Goal: Find contact information: Find contact information

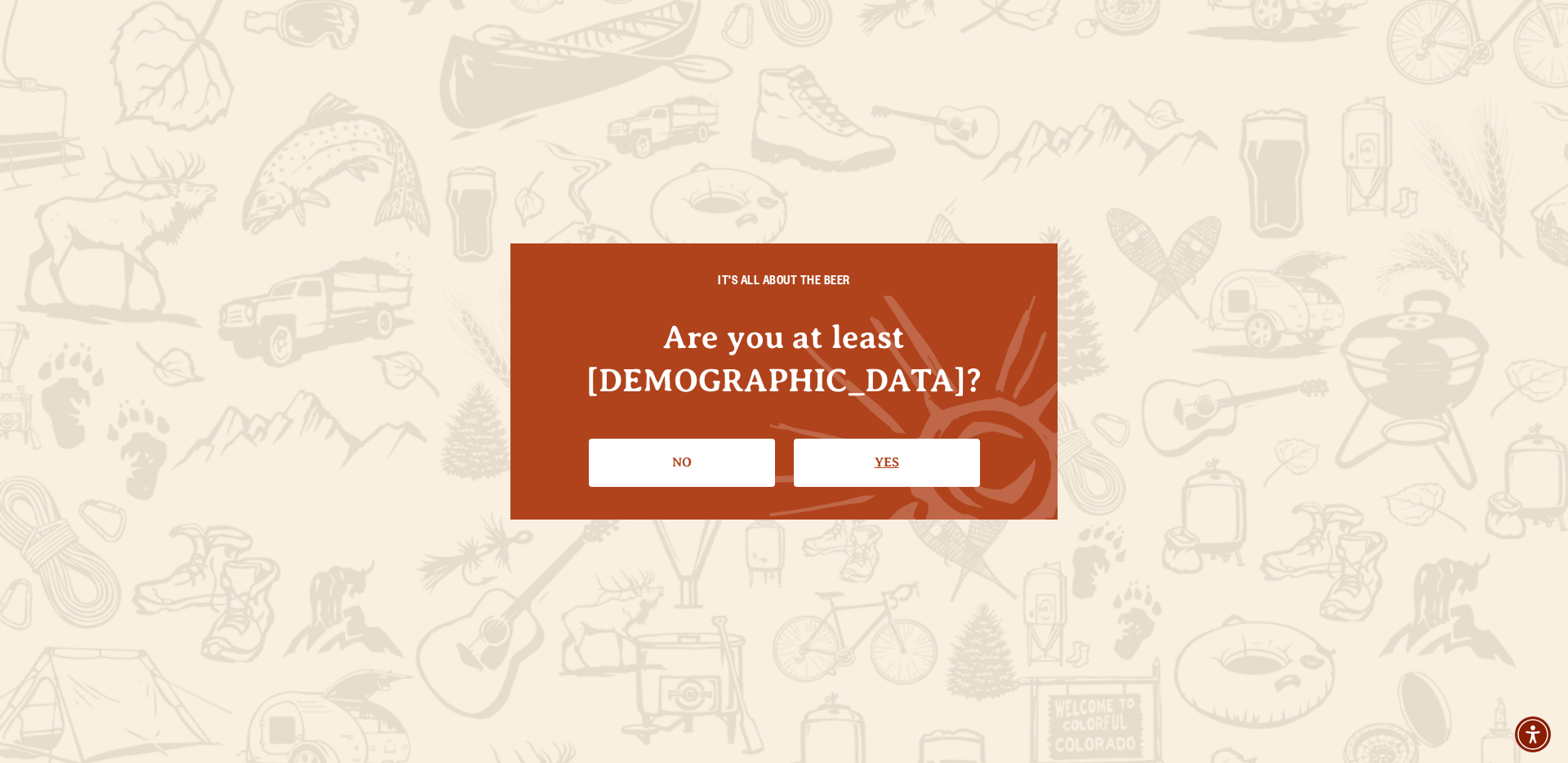
click at [847, 439] on link "Yes" at bounding box center [887, 462] width 186 height 47
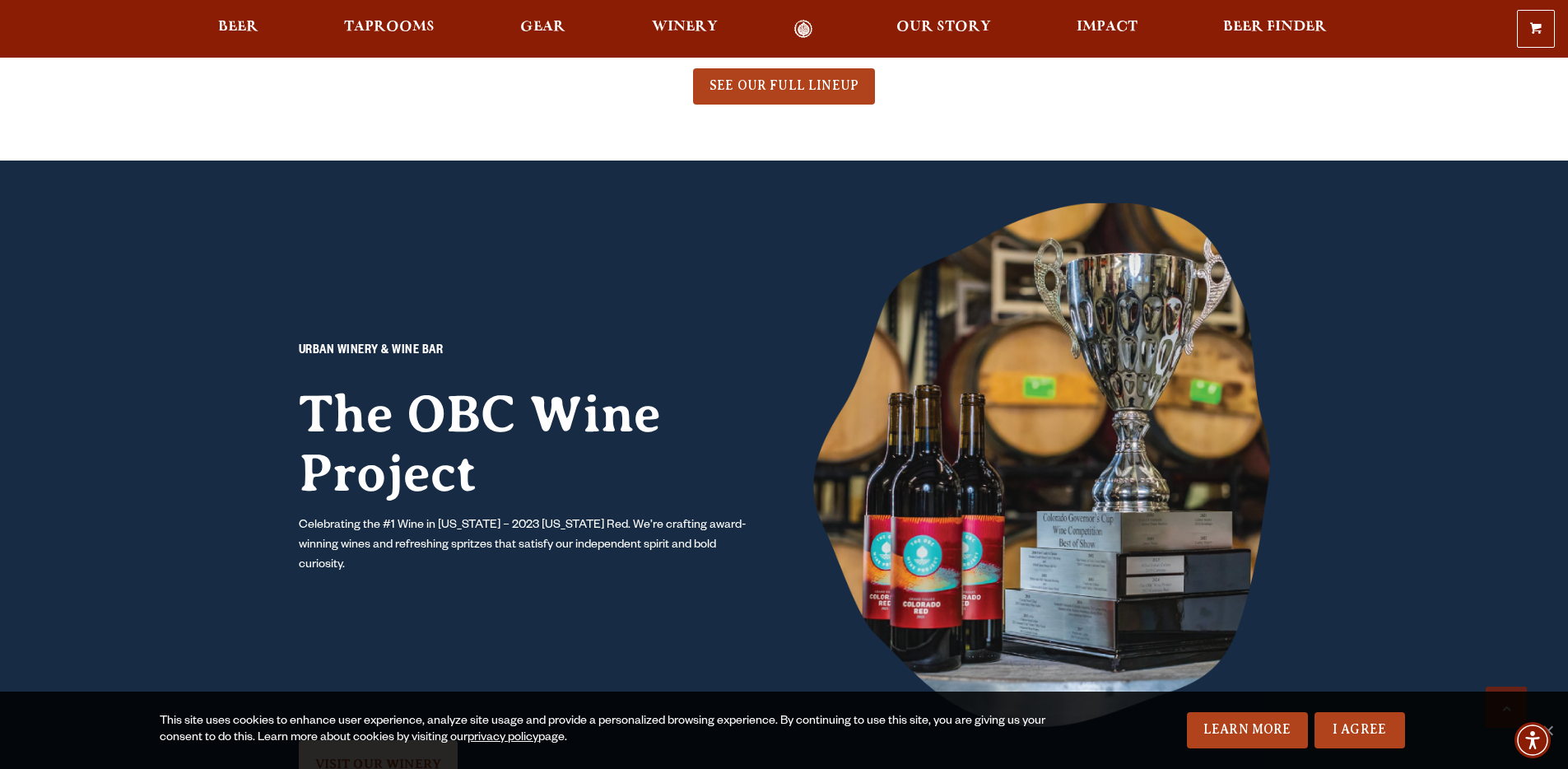
scroll to position [1470, 0]
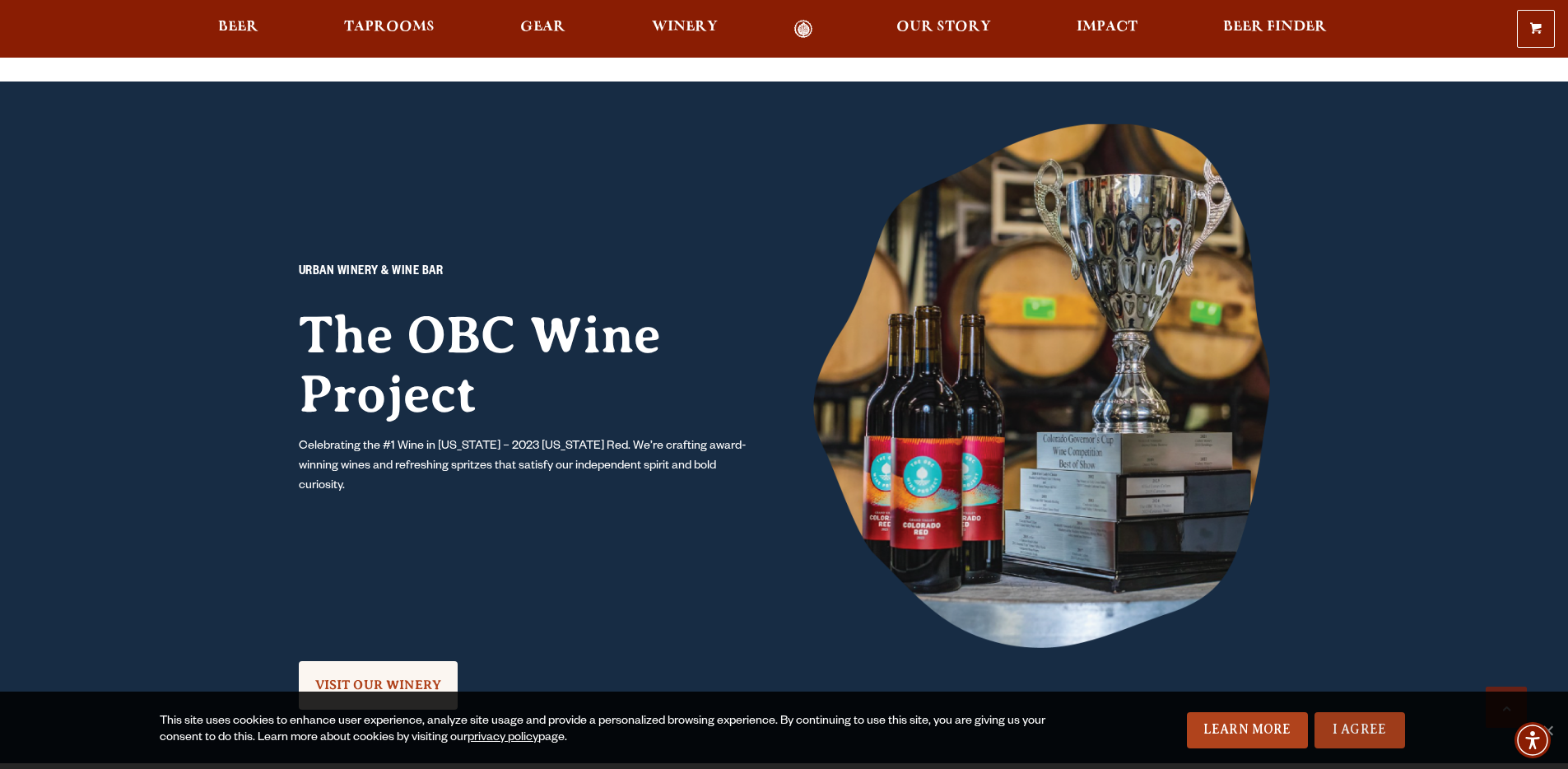
click at [1326, 734] on link "I Agree" at bounding box center [1359, 730] width 91 height 36
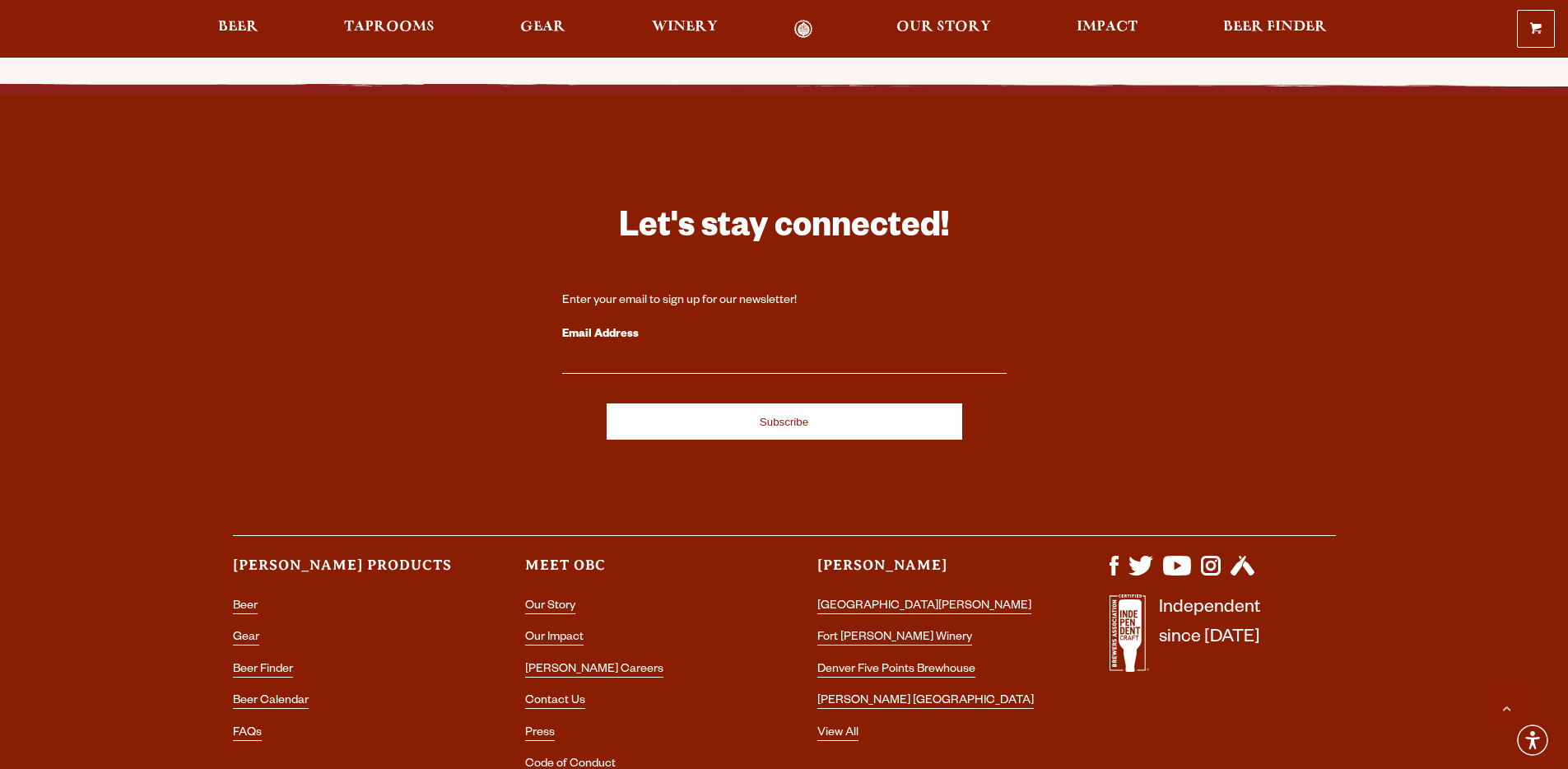
scroll to position [4895, 0]
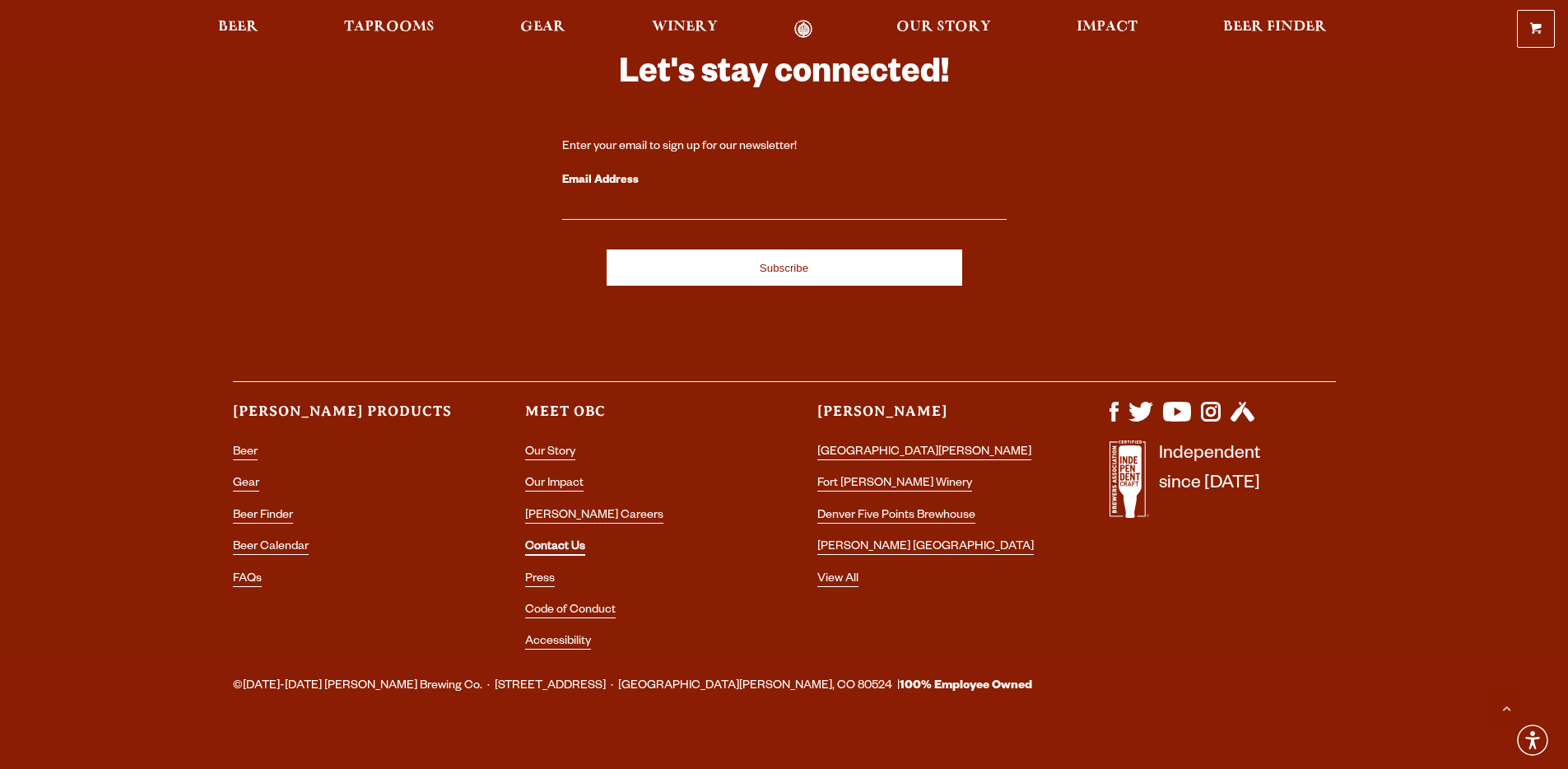
click at [546, 541] on link "Contact Us" at bounding box center [555, 547] width 60 height 15
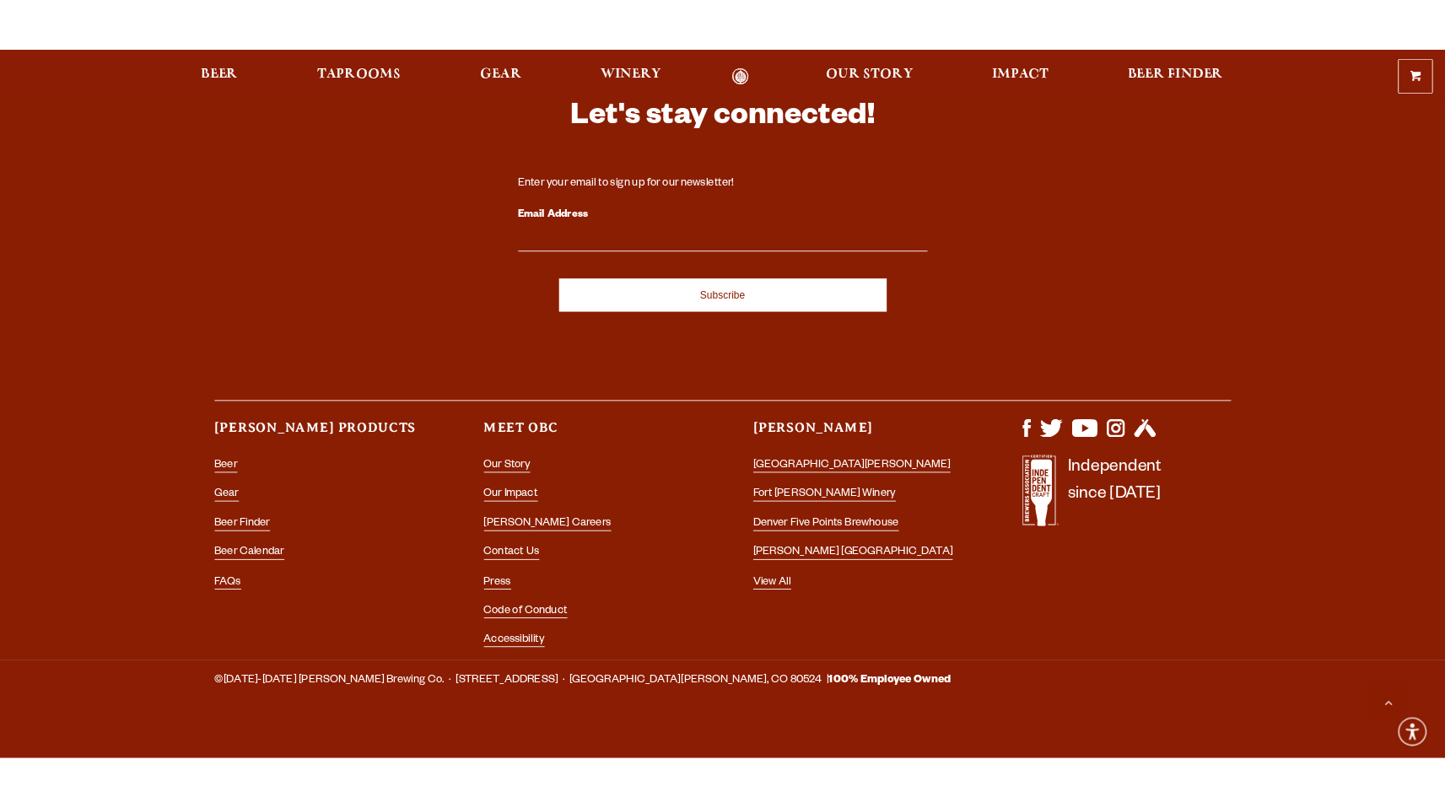
scroll to position [3183, 0]
